Goal: Information Seeking & Learning: Learn about a topic

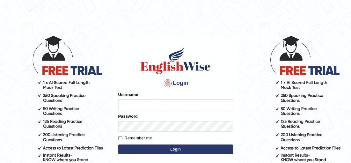
type input "Irum2025"
drag, startPoint x: 0, startPoint y: 0, endPoint x: 192, endPoint y: 102, distance: 217.4
click at [192, 102] on input "Irum2025" at bounding box center [175, 104] width 115 height 11
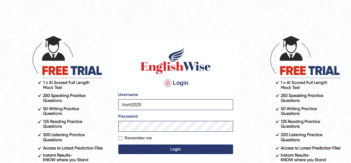
click at [141, 148] on button "Login" at bounding box center [175, 149] width 115 height 10
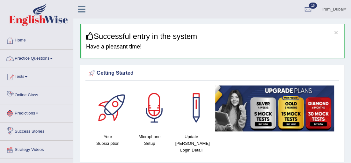
click at [39, 61] on link "Practice Questions" at bounding box center [36, 58] width 73 height 16
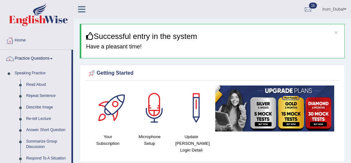
click at [37, 86] on link "Read Aloud" at bounding box center [47, 84] width 48 height 11
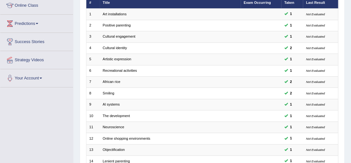
scroll to position [91, 0]
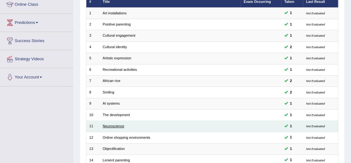
click at [117, 124] on link "Neuroscience" at bounding box center [114, 126] width 22 height 4
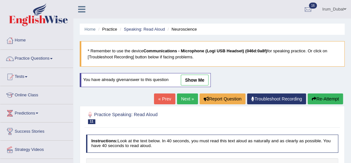
click at [164, 103] on link "« Prev" at bounding box center [164, 98] width 21 height 11
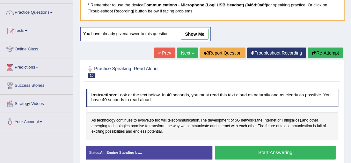
scroll to position [23, 0]
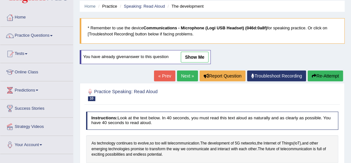
click at [192, 74] on link "Next »" at bounding box center [187, 75] width 21 height 11
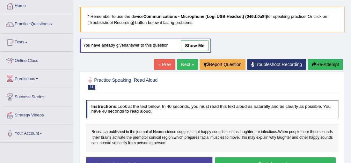
click at [188, 63] on link "Next »" at bounding box center [187, 64] width 21 height 11
click at [188, 64] on link "Next »" at bounding box center [187, 64] width 21 height 11
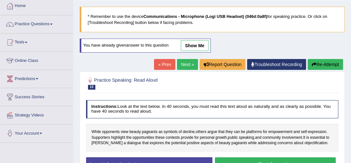
click at [188, 63] on link "Next »" at bounding box center [187, 64] width 21 height 11
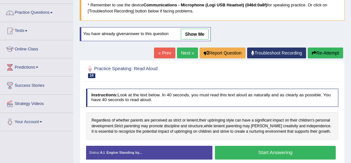
scroll to position [57, 0]
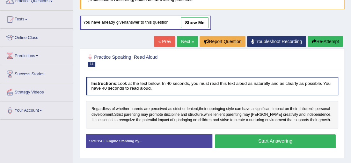
click at [192, 46] on link "Next »" at bounding box center [187, 41] width 21 height 11
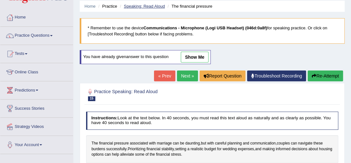
click at [134, 8] on link "Speaking: Read Aloud" at bounding box center [144, 6] width 41 height 5
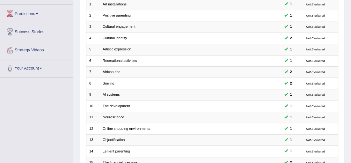
scroll to position [101, 0]
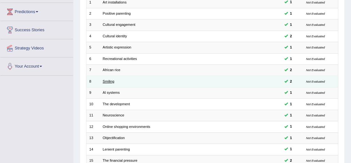
click at [110, 79] on link "Smiling" at bounding box center [108, 81] width 11 height 4
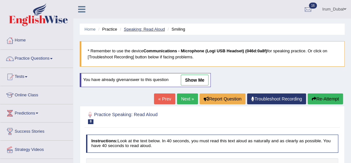
click at [144, 31] on link "Speaking: Read Aloud" at bounding box center [144, 29] width 41 height 5
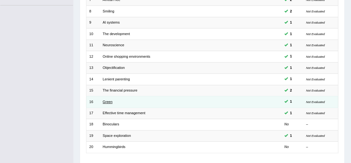
click at [108, 100] on link "Green" at bounding box center [108, 102] width 10 height 4
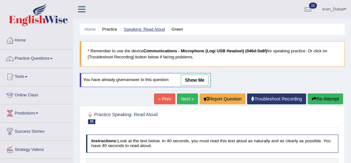
click at [138, 30] on link "Speaking: Read Aloud" at bounding box center [144, 29] width 41 height 5
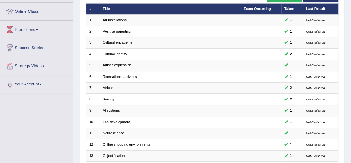
scroll to position [82, 0]
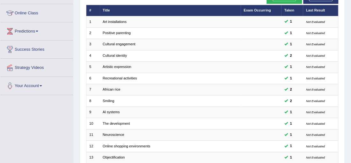
click at [351, 57] on html "Toggle navigation Home Practice Questions Speaking Practice Read Aloud Repeat S…" at bounding box center [175, -1] width 351 height 163
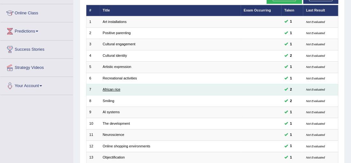
click at [114, 87] on link "African rice" at bounding box center [112, 89] width 18 height 4
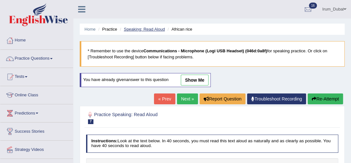
click at [151, 31] on link "Speaking: Read Aloud" at bounding box center [144, 29] width 41 height 5
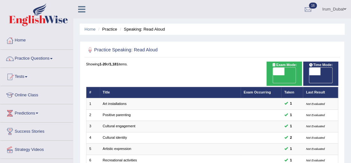
click at [280, 72] on span at bounding box center [278, 72] width 11 height 8
checkbox input "true"
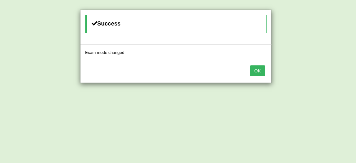
click at [255, 75] on button "OK" at bounding box center [257, 70] width 15 height 11
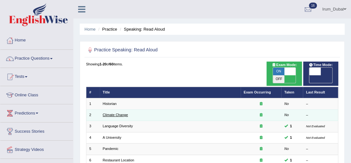
click at [109, 113] on link "Climate Change" at bounding box center [115, 115] width 25 height 4
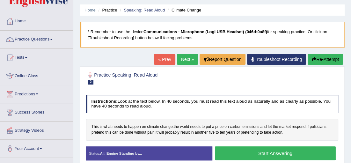
scroll to position [22, 0]
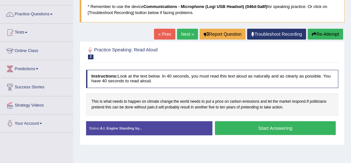
drag, startPoint x: 355, startPoint y: 40, endPoint x: 355, endPoint y: 55, distance: 14.7
click at [351, 55] on html "Toggle navigation Home Practice Questions Speaking Practice Read Aloud Repeat S…" at bounding box center [175, 37] width 351 height 163
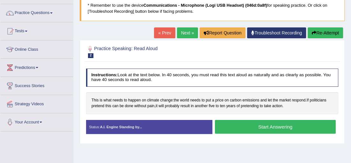
click at [191, 29] on link "Next »" at bounding box center [187, 32] width 21 height 11
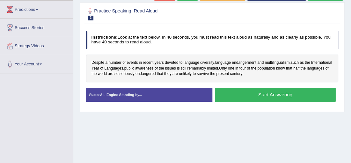
scroll to position [104, 0]
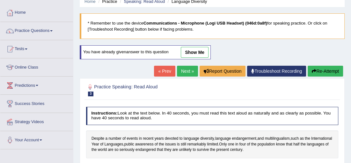
drag, startPoint x: 354, startPoint y: 36, endPoint x: 355, endPoint y: 48, distance: 11.8
click at [351, 48] on html "Toggle navigation Home Practice Questions Speaking Practice Read Aloud Repeat S…" at bounding box center [175, 53] width 351 height 163
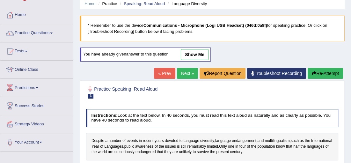
click at [193, 71] on link "Next »" at bounding box center [187, 73] width 21 height 11
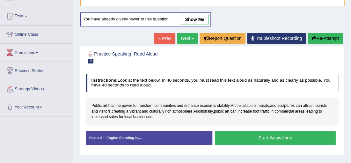
scroll to position [59, 0]
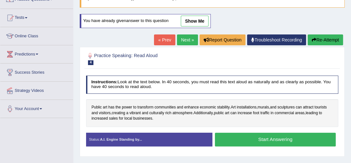
click at [351, 71] on html "Toggle navigation Home Practice Questions Speaking Practice Read Aloud Repeat S…" at bounding box center [175, 22] width 351 height 163
click at [185, 38] on link "Next »" at bounding box center [187, 39] width 21 height 11
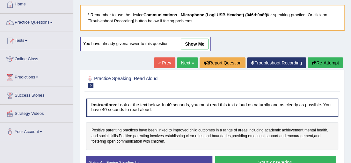
scroll to position [27, 0]
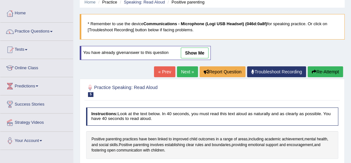
click at [351, 90] on html "Toggle navigation Home Practice Questions Speaking Practice Read Aloud Repeat S…" at bounding box center [175, 54] width 351 height 163
click at [170, 71] on link "« Prev" at bounding box center [164, 71] width 21 height 11
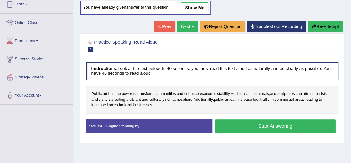
click at [195, 26] on link "Next »" at bounding box center [187, 26] width 21 height 11
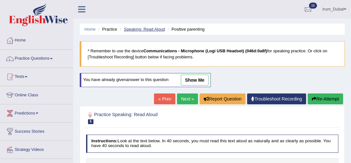
click at [140, 30] on link "Speaking: Read Aloud" at bounding box center [144, 29] width 41 height 5
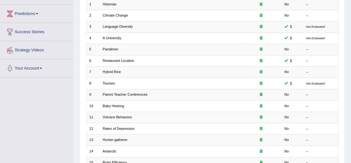
scroll to position [98, 0]
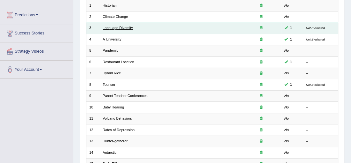
click at [105, 26] on link "Language Diversity" at bounding box center [118, 28] width 30 height 4
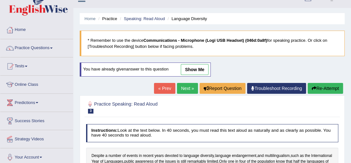
scroll to position [1, 0]
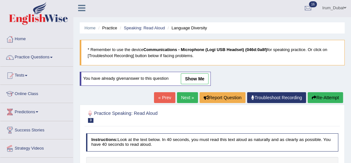
click at [351, 50] on html "Toggle navigation Home Practice Questions Speaking Practice Read Aloud Repeat S…" at bounding box center [175, 80] width 351 height 163
click at [188, 98] on link "Next »" at bounding box center [187, 97] width 21 height 11
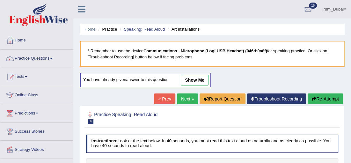
click at [188, 98] on link "Next »" at bounding box center [187, 98] width 21 height 11
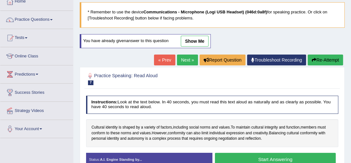
scroll to position [39, 0]
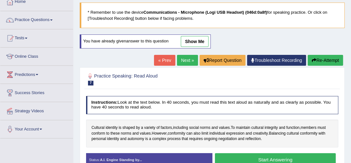
click at [187, 58] on link "Next »" at bounding box center [187, 60] width 21 height 11
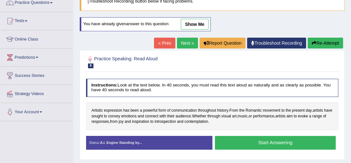
scroll to position [53, 0]
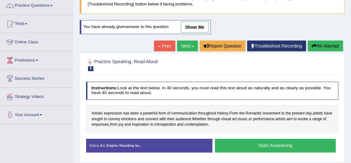
click at [183, 49] on link "Next »" at bounding box center [187, 45] width 21 height 11
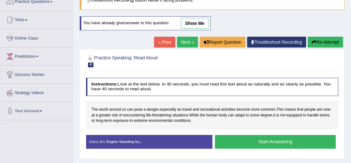
scroll to position [61, 0]
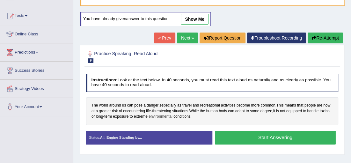
click at [173, 118] on span "environmental" at bounding box center [161, 117] width 24 height 6
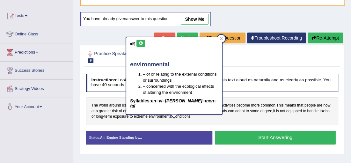
click at [138, 38] on div "environmental – of or relating to the external conditions or surroundings – con…" at bounding box center [174, 75] width 96 height 77
click at [140, 42] on icon at bounding box center [140, 43] width 5 height 4
click at [140, 47] on div "environmental – of or relating to the external conditions or surroundings – con…" at bounding box center [174, 75] width 96 height 77
click at [140, 44] on icon at bounding box center [140, 43] width 5 height 4
click at [223, 40] on div at bounding box center [221, 39] width 8 height 8
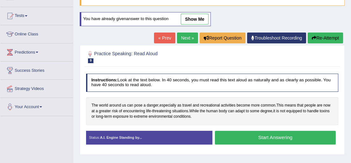
click at [349, 88] on div "Home Practice Speaking: Read Aloud Recreational activities * Remember to use th…" at bounding box center [212, 98] width 278 height 319
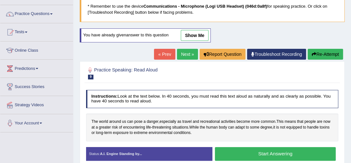
scroll to position [56, 0]
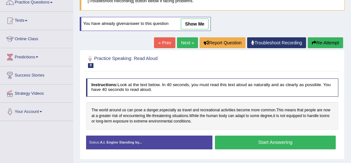
click at [195, 41] on link "Next »" at bounding box center [187, 42] width 21 height 11
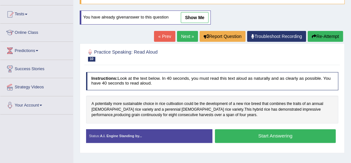
scroll to position [62, 0]
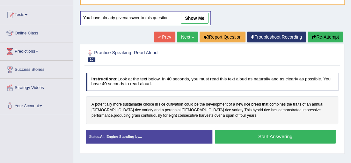
drag, startPoint x: 355, startPoint y: 65, endPoint x: 355, endPoint y: 94, distance: 28.4
click at [351, 94] on html "Toggle navigation Home Practice Questions Speaking Practice Read Aloud Repeat S…" at bounding box center [175, 19] width 351 height 163
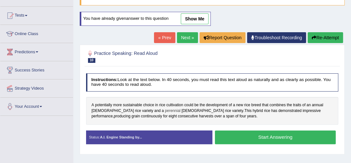
click at [165, 110] on span "perennial" at bounding box center [173, 111] width 16 height 6
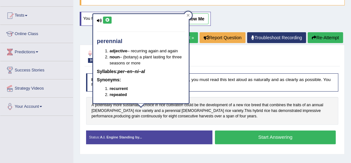
click at [105, 19] on icon at bounding box center [107, 20] width 5 height 4
click at [64, 124] on div "Toggle navigation Home Practice Questions Speaking Practice Read Aloud Repeat S…" at bounding box center [175, 105] width 351 height 332
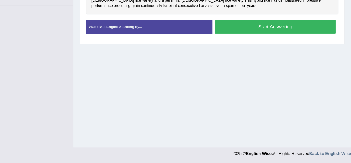
scroll to position [54, 0]
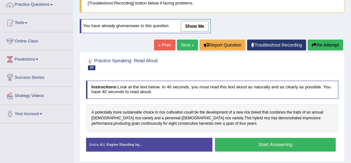
click at [191, 42] on link "Next »" at bounding box center [187, 45] width 21 height 11
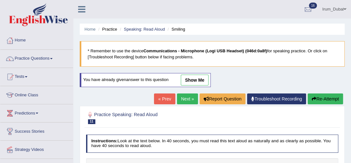
click at [197, 82] on link "show me" at bounding box center [195, 80] width 28 height 11
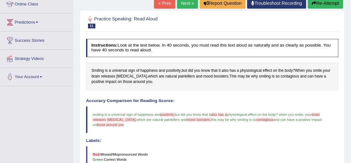
scroll to position [91, 0]
click at [133, 74] on span "[MEDICAL_DATA]" at bounding box center [131, 76] width 31 height 6
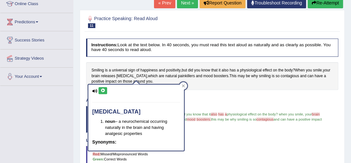
click at [99, 89] on button at bounding box center [103, 90] width 9 height 7
click at [102, 89] on icon at bounding box center [102, 91] width 5 height 4
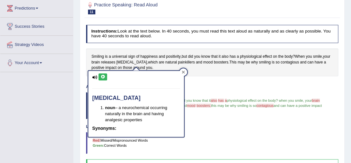
click at [184, 72] on icon at bounding box center [183, 71] width 3 height 3
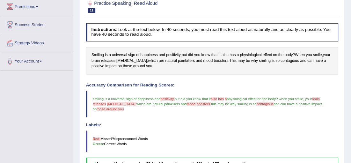
scroll to position [108, 0]
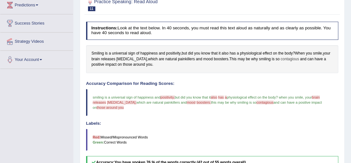
click at [290, 59] on span "contagious" at bounding box center [290, 59] width 18 height 6
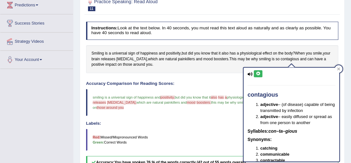
click at [258, 73] on icon at bounding box center [258, 74] width 5 height 4
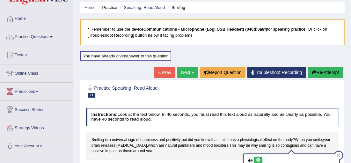
scroll to position [12, 0]
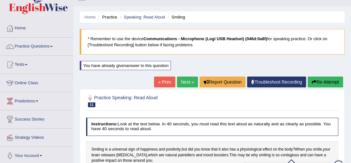
click at [184, 82] on link "Next »" at bounding box center [187, 82] width 21 height 11
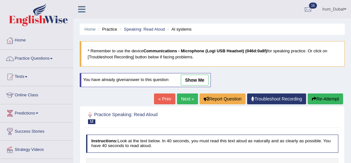
click at [201, 81] on link "show me" at bounding box center [195, 80] width 28 height 11
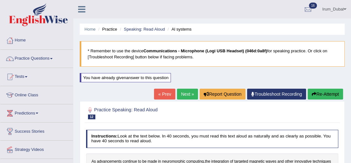
click at [189, 91] on link "Next »" at bounding box center [187, 94] width 21 height 11
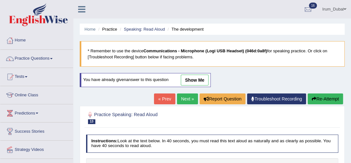
click at [195, 78] on link "show me" at bounding box center [195, 80] width 28 height 11
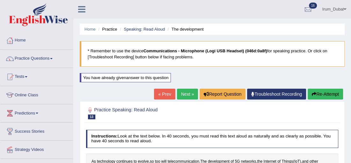
click at [187, 92] on link "Next »" at bounding box center [187, 94] width 21 height 11
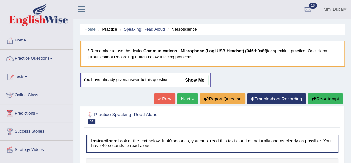
click at [190, 77] on link "show me" at bounding box center [195, 80] width 28 height 11
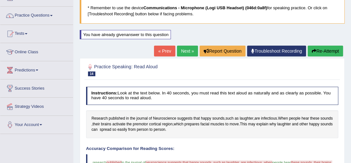
scroll to position [46, 0]
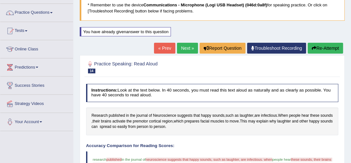
click at [190, 51] on link "Next »" at bounding box center [187, 48] width 21 height 11
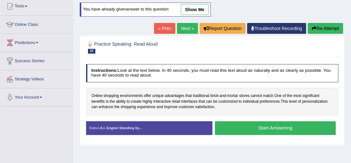
scroll to position [65, 0]
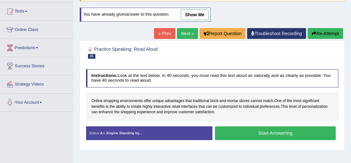
click at [351, 83] on html "Toggle navigation Home Practice Questions Speaking Practice Read Aloud Repeat S…" at bounding box center [175, 16] width 351 height 163
click at [188, 31] on link "Next »" at bounding box center [187, 33] width 21 height 11
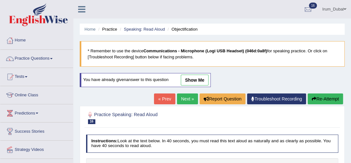
click at [351, 60] on html "Toggle navigation Home Practice Questions Speaking Practice Read Aloud Repeat S…" at bounding box center [175, 81] width 351 height 163
click at [152, 29] on link "Speaking: Read Aloud" at bounding box center [144, 29] width 41 height 5
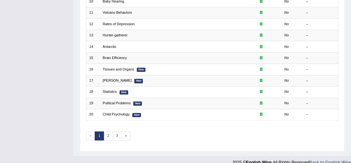
click at [107, 131] on link "2" at bounding box center [108, 135] width 9 height 9
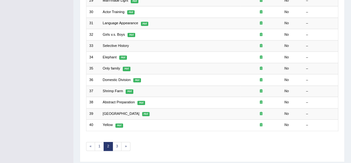
scroll to position [204, 0]
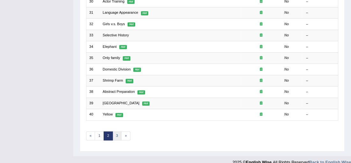
click at [118, 131] on link "3" at bounding box center [117, 135] width 9 height 9
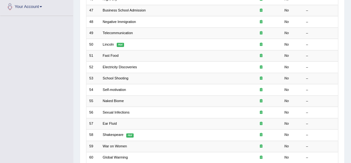
scroll to position [164, 0]
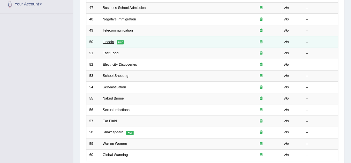
click at [104, 40] on link "Lincoln" at bounding box center [108, 42] width 11 height 4
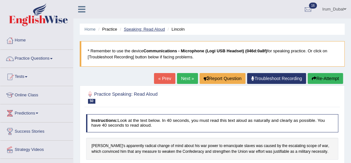
click at [146, 30] on link "Speaking: Read Aloud" at bounding box center [144, 29] width 41 height 5
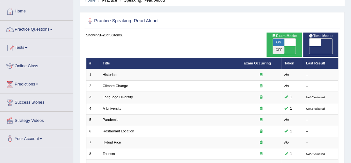
click at [351, 51] on html "Toggle navigation Home Practice Questions Speaking Practice Read Aloud Repeat S…" at bounding box center [175, 52] width 351 height 163
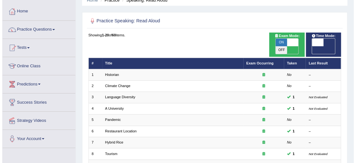
scroll to position [26, 0]
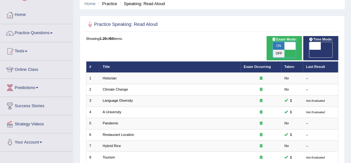
click at [289, 45] on span at bounding box center [289, 46] width 11 height 8
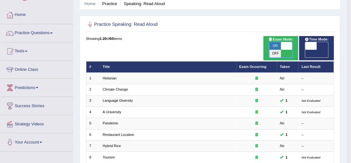
click at [289, 45] on span at bounding box center [286, 46] width 11 height 8
checkbox input "true"
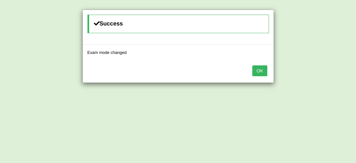
click at [260, 67] on button "OK" at bounding box center [259, 70] width 15 height 11
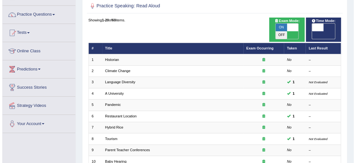
scroll to position [42, 0]
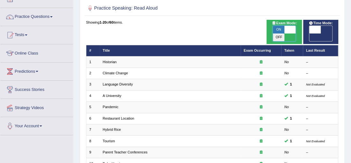
click at [292, 29] on span at bounding box center [289, 30] width 11 height 8
checkbox input "false"
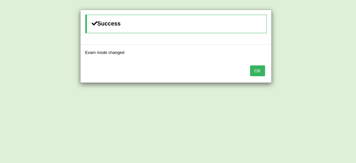
click at [258, 70] on button "OK" at bounding box center [257, 70] width 15 height 11
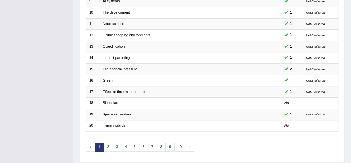
scroll to position [204, 0]
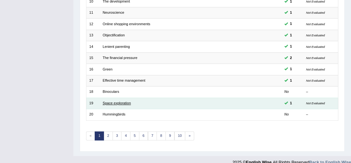
click at [109, 101] on link "Space exploration" at bounding box center [117, 103] width 28 height 4
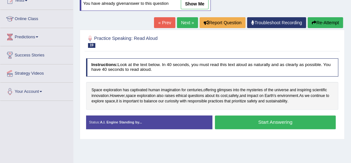
scroll to position [76, 0]
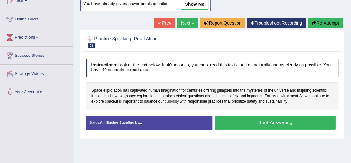
click at [174, 104] on span "curiosity" at bounding box center [172, 102] width 14 height 6
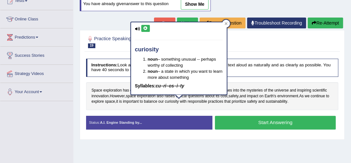
click at [146, 28] on icon at bounding box center [145, 28] width 5 height 4
click at [256, 153] on div "Home Practice Speaking: Read Aloud Space exploration * Remember to use the devi…" at bounding box center [212, 83] width 278 height 319
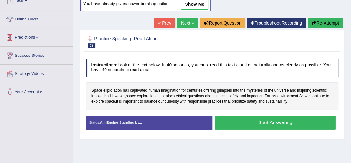
scroll to position [0, 0]
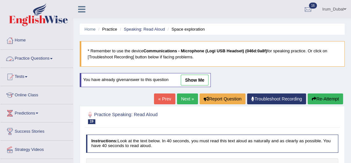
click at [39, 61] on link "Practice Questions" at bounding box center [36, 58] width 73 height 16
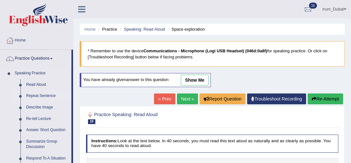
click at [35, 99] on link "Repeat Sentence" at bounding box center [47, 95] width 48 height 11
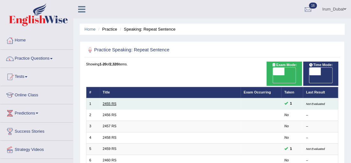
click at [107, 102] on link "2455 RS" at bounding box center [110, 104] width 14 height 4
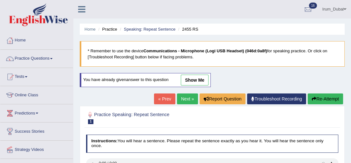
click at [193, 76] on link "show me" at bounding box center [195, 80] width 28 height 11
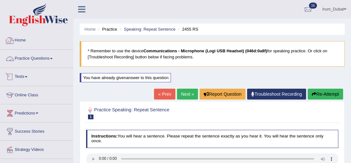
click at [36, 64] on link "Practice Questions" at bounding box center [36, 58] width 73 height 16
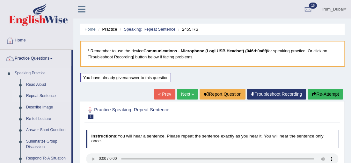
click at [33, 97] on link "Repeat Sentence" at bounding box center [47, 95] width 48 height 11
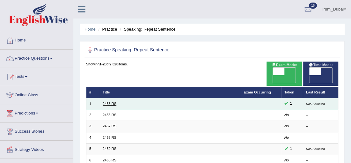
click at [108, 102] on link "2455 RS" at bounding box center [110, 104] width 14 height 4
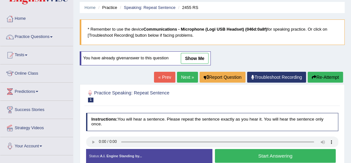
scroll to position [10, 0]
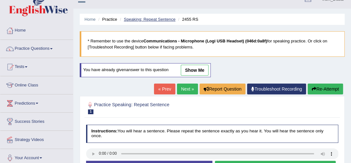
click at [142, 19] on link "Speaking: Repeat Sentence" at bounding box center [150, 19] width 52 height 5
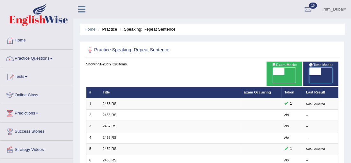
click at [318, 70] on span at bounding box center [314, 72] width 11 height 8
checkbox input "true"
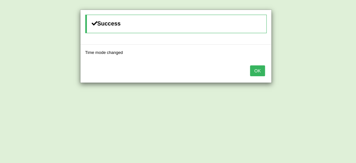
click at [258, 74] on button "OK" at bounding box center [257, 70] width 15 height 11
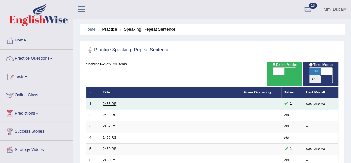
click at [105, 102] on link "2455 RS" at bounding box center [110, 104] width 14 height 4
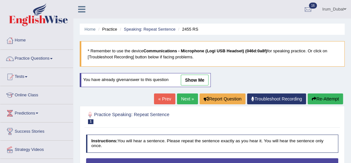
click at [195, 78] on link "show me" at bounding box center [195, 80] width 28 height 11
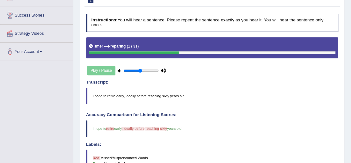
scroll to position [52, 0]
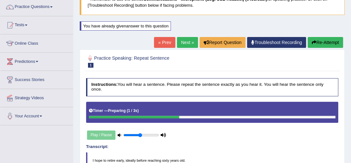
click at [332, 42] on button "Re-Attempt" at bounding box center [325, 42] width 35 height 11
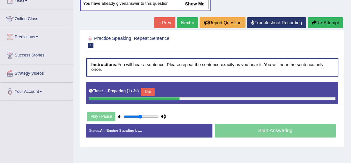
scroll to position [88, 0]
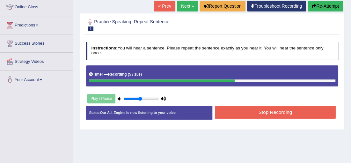
click at [283, 107] on button "Stop Recording" at bounding box center [275, 112] width 121 height 12
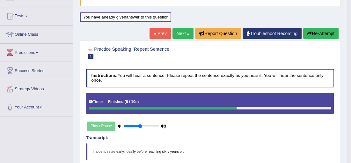
scroll to position [58, 0]
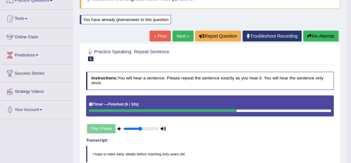
click at [325, 38] on button "Re-Attempt" at bounding box center [320, 36] width 35 height 11
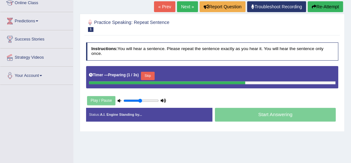
scroll to position [95, 0]
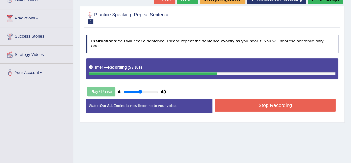
click at [262, 99] on button "Stop Recording" at bounding box center [275, 105] width 121 height 12
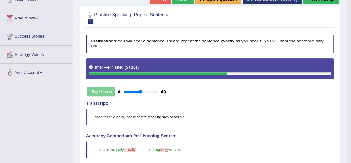
drag, startPoint x: 354, startPoint y: 69, endPoint x: 355, endPoint y: 95, distance: 26.5
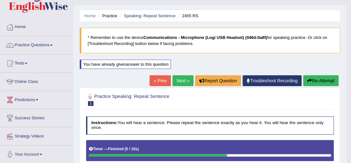
scroll to position [4, 0]
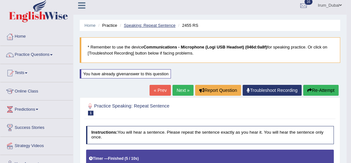
click at [161, 25] on link "Speaking: Repeat Sentence" at bounding box center [150, 25] width 52 height 5
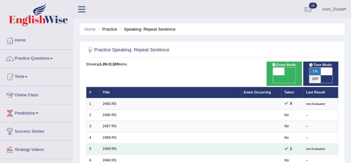
click at [112, 144] on td "2459 RS" at bounding box center [170, 149] width 141 height 11
click at [111, 147] on link "2459 RS" at bounding box center [110, 149] width 14 height 4
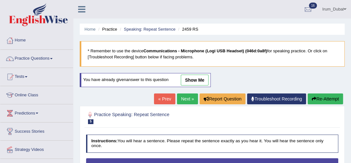
click at [192, 80] on link "show me" at bounding box center [195, 80] width 28 height 11
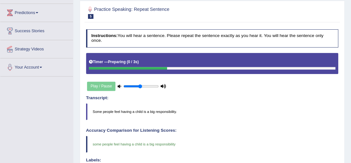
scroll to position [98, 0]
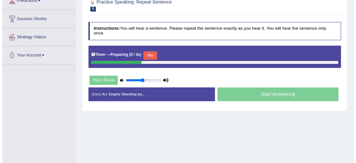
scroll to position [98, 0]
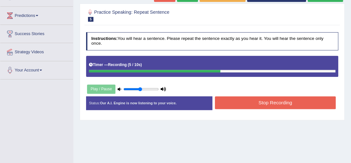
click at [252, 101] on button "Stop Recording" at bounding box center [275, 102] width 121 height 12
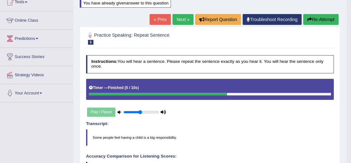
scroll to position [0, 0]
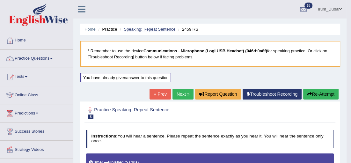
click at [136, 28] on link "Speaking: Repeat Sentence" at bounding box center [150, 29] width 52 height 5
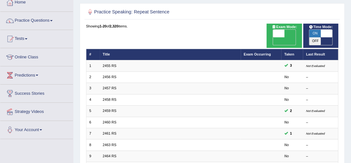
scroll to position [51, 0]
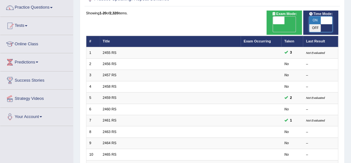
click at [325, 19] on span at bounding box center [326, 21] width 11 height 8
checkbox input "false"
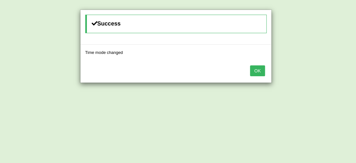
click at [261, 70] on button "OK" at bounding box center [257, 70] width 15 height 11
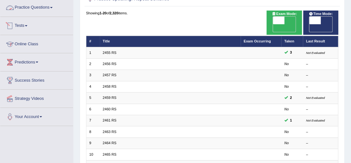
click at [36, 5] on link "Practice Questions" at bounding box center [36, 7] width 73 height 16
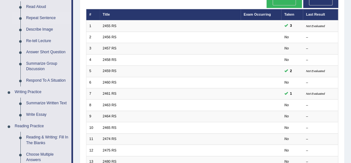
scroll to position [77, 0]
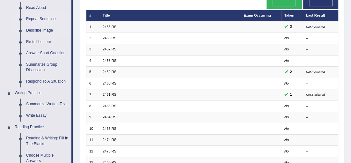
click at [40, 29] on link "Describe Image" at bounding box center [47, 30] width 48 height 11
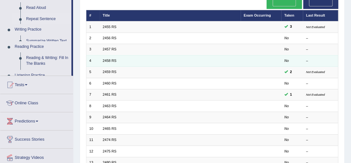
scroll to position [99, 0]
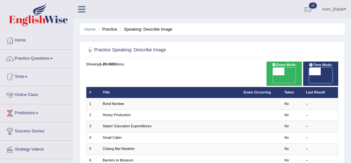
click at [312, 70] on span at bounding box center [314, 72] width 11 height 8
checkbox input "true"
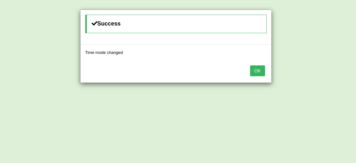
click at [259, 72] on button "OK" at bounding box center [257, 70] width 15 height 11
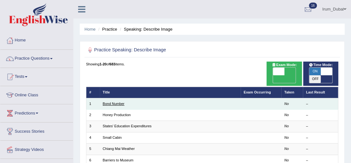
click at [115, 102] on link "Bond Number" at bounding box center [114, 104] width 22 height 4
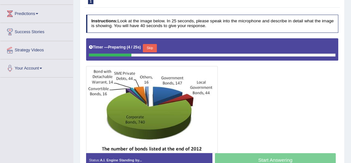
scroll to position [99, 0]
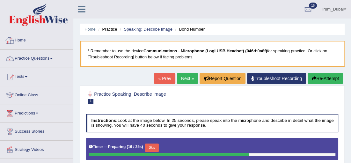
click at [32, 42] on link "Home" at bounding box center [36, 40] width 73 height 16
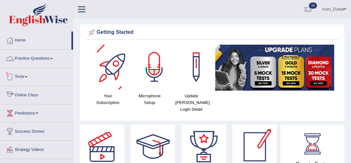
click at [32, 54] on link "Practice Questions" at bounding box center [36, 58] width 73 height 16
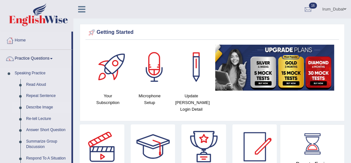
click at [37, 107] on link "Describe Image" at bounding box center [47, 107] width 48 height 11
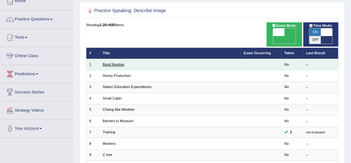
click at [118, 63] on link "Bond Number" at bounding box center [114, 65] width 22 height 4
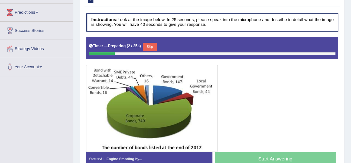
scroll to position [103, 0]
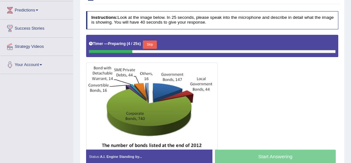
click at [150, 42] on button "Skip" at bounding box center [150, 44] width 14 height 8
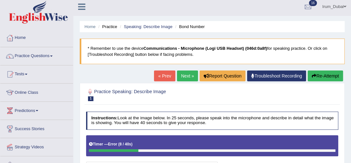
scroll to position [0, 0]
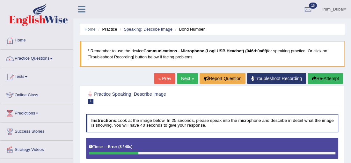
click at [153, 29] on link "Speaking: Describe Image" at bounding box center [148, 29] width 48 height 5
